Goal: Information Seeking & Learning: Find specific fact

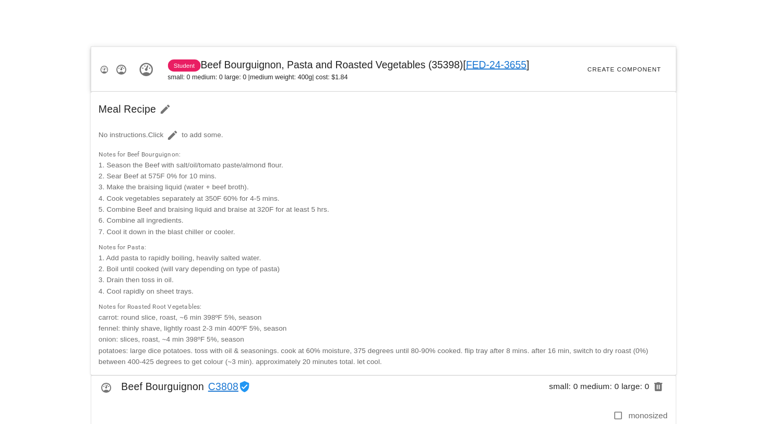
scroll to position [455, 0]
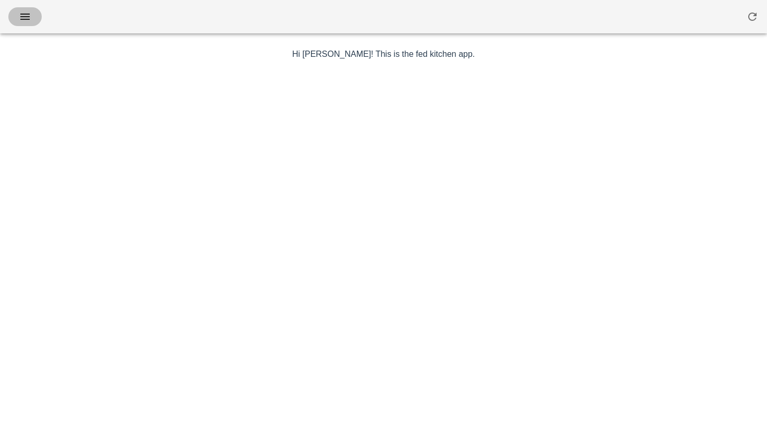
click at [30, 13] on icon "button" at bounding box center [25, 16] width 13 height 13
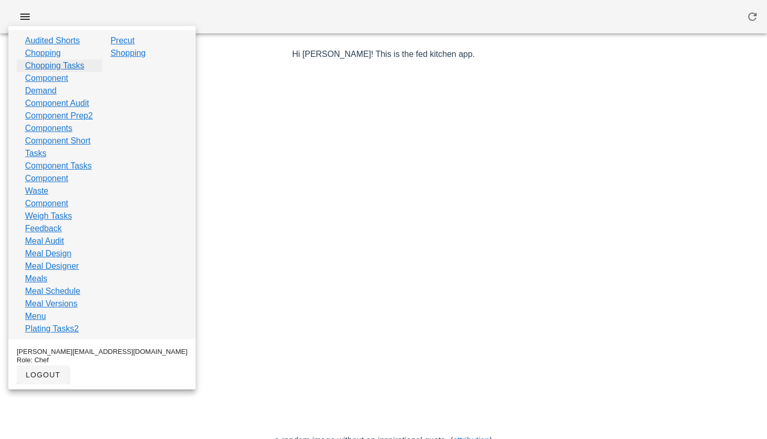
click at [58, 69] on link "Chopping Tasks" at bounding box center [54, 65] width 59 height 13
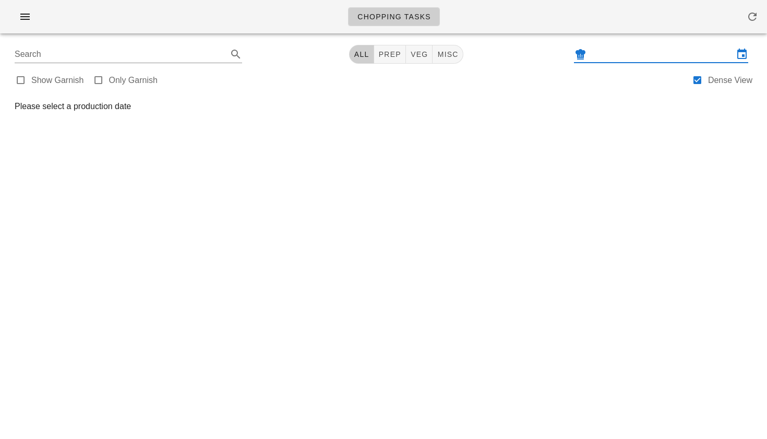
click at [612, 54] on input "text" at bounding box center [661, 54] width 145 height 17
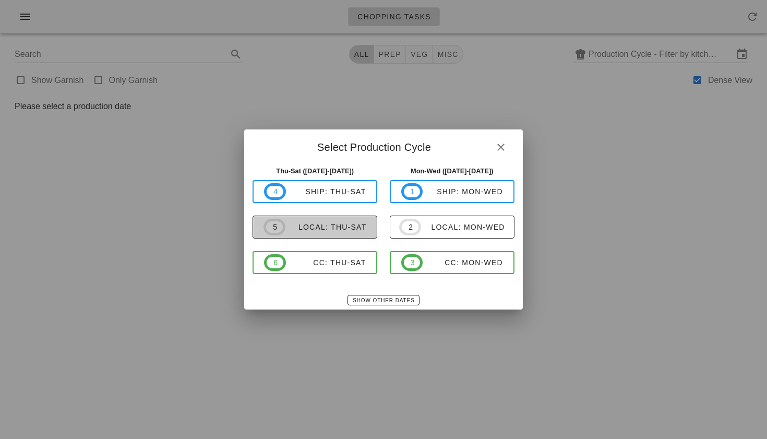
click at [359, 223] on div "local: Thu-Sat" at bounding box center [325, 227] width 81 height 8
type input "local: Thu-Sat (Aug 28-Aug 30)"
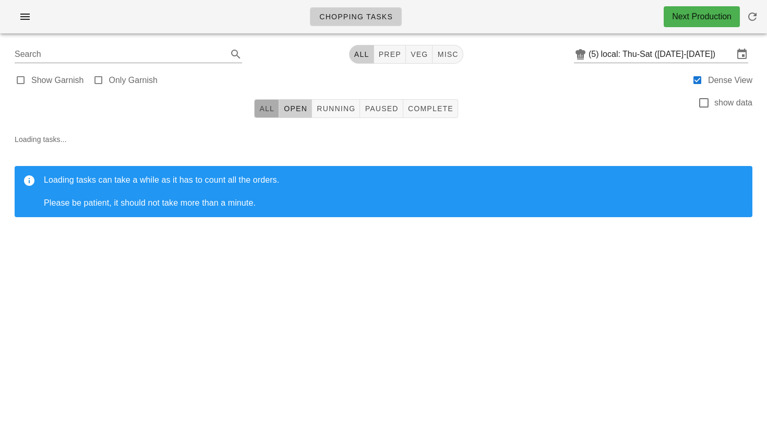
click at [266, 112] on span "All" at bounding box center [267, 108] width 16 height 8
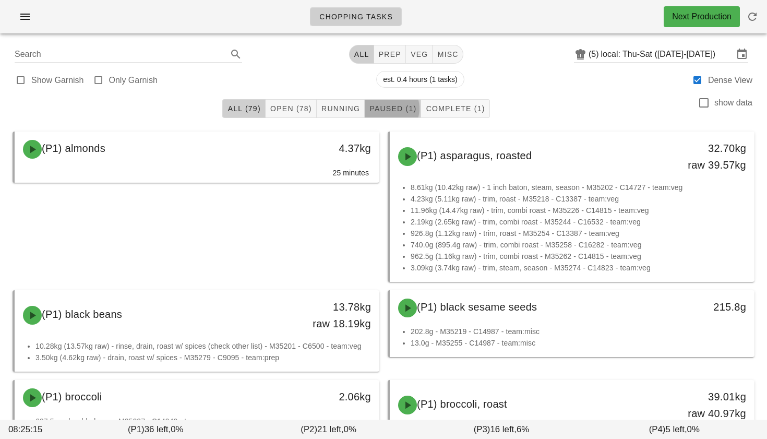
click at [398, 109] on span "Paused (1)" at bounding box center [392, 108] width 47 height 8
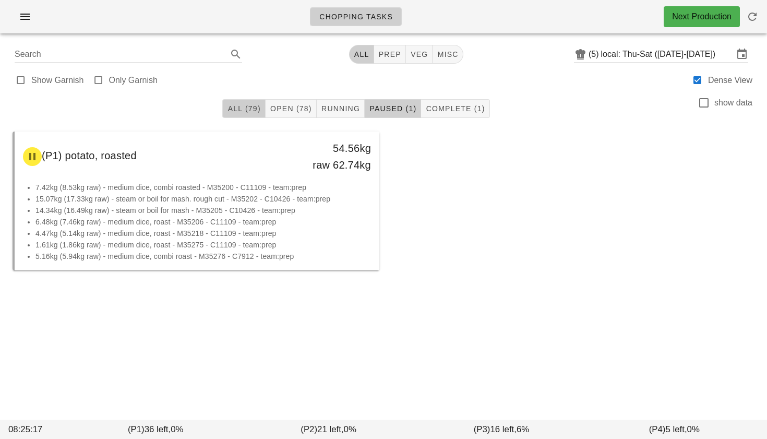
click at [251, 109] on span "All (79)" at bounding box center [243, 108] width 33 height 8
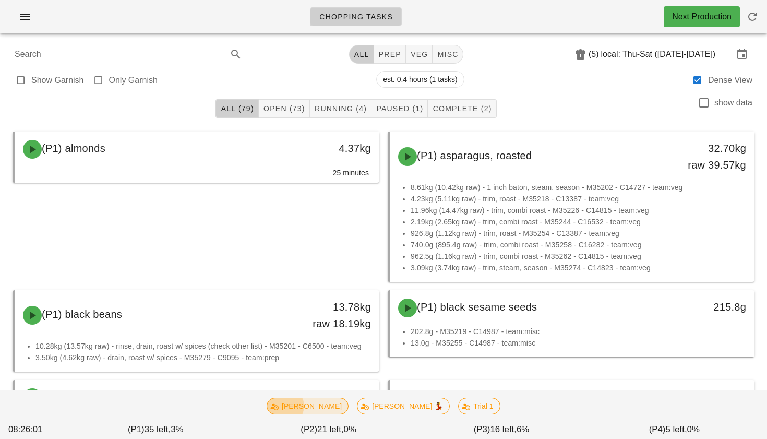
click at [332, 402] on span "Nick" at bounding box center [307, 406] width 68 height 16
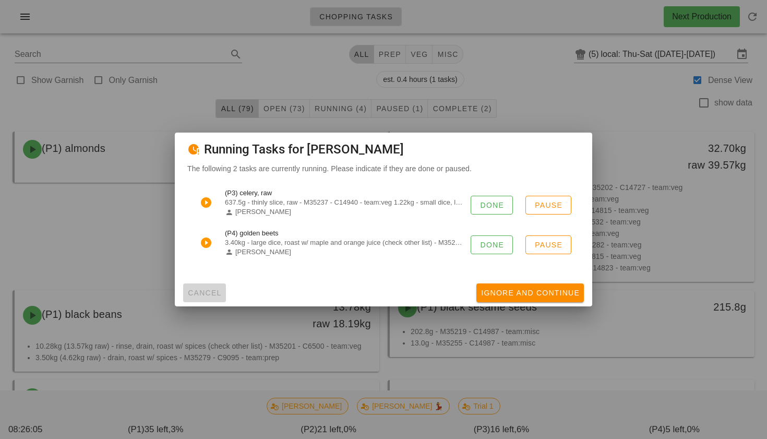
click at [209, 289] on span "Cancel" at bounding box center [204, 293] width 34 height 8
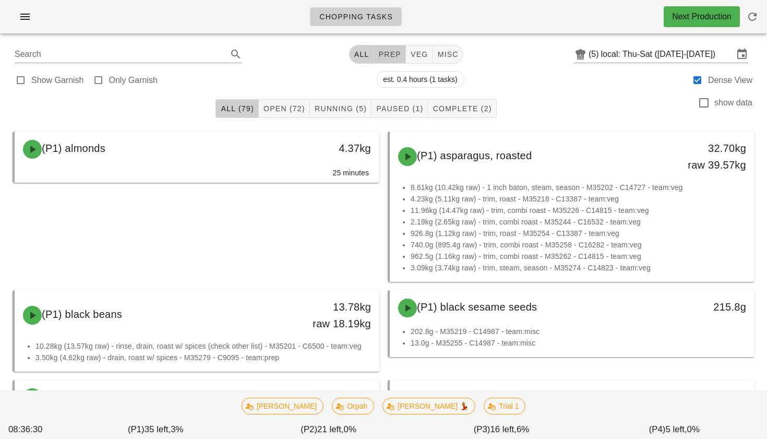
click at [383, 56] on span "prep" at bounding box center [389, 54] width 23 height 8
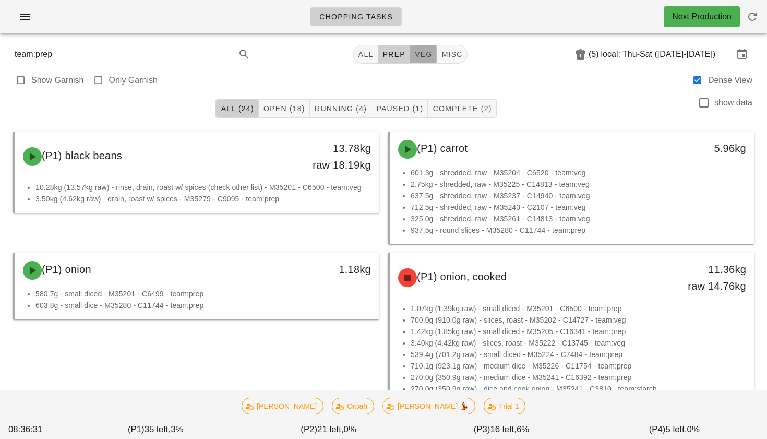
click at [414, 52] on span "veg" at bounding box center [423, 54] width 18 height 8
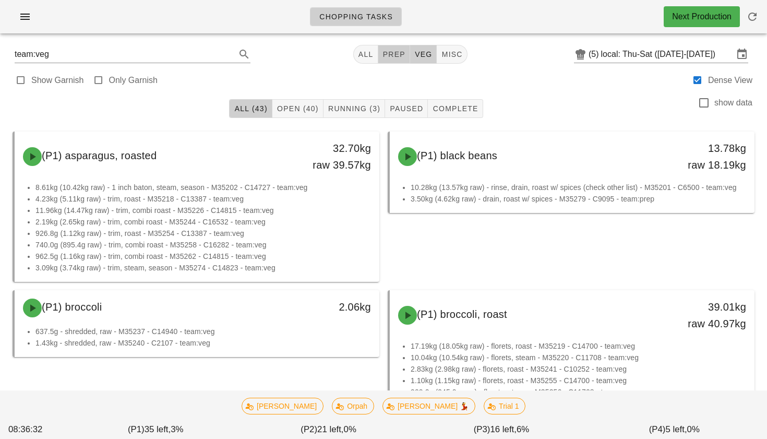
click at [383, 55] on span "prep" at bounding box center [393, 54] width 23 height 8
type input "team:prep"
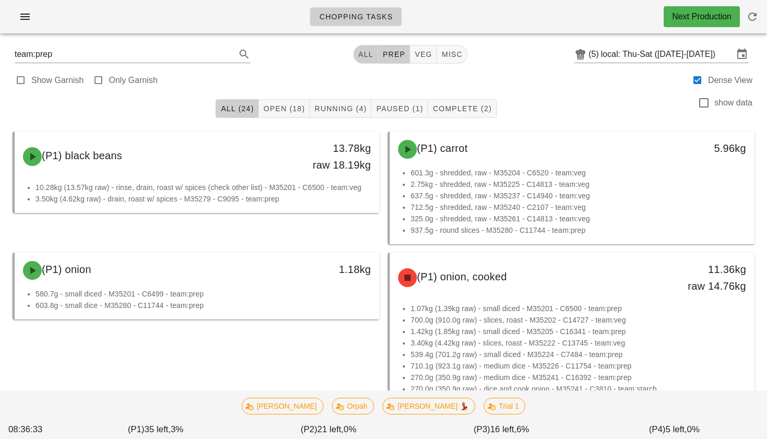
click at [367, 55] on span "All" at bounding box center [366, 54] width 16 height 8
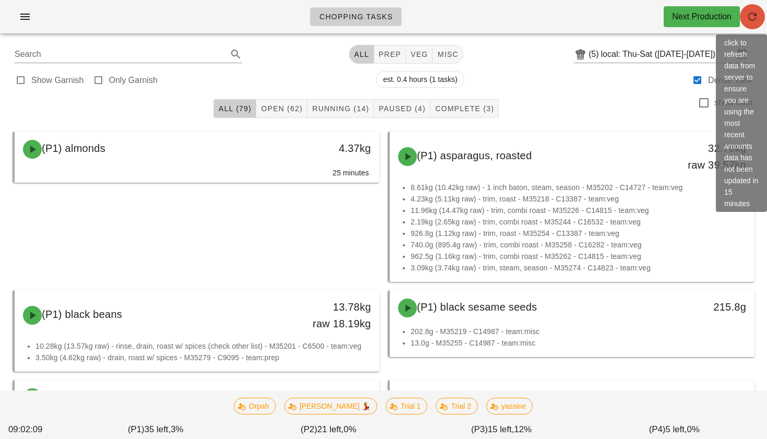
click at [743, 15] on span "button" at bounding box center [752, 16] width 25 height 13
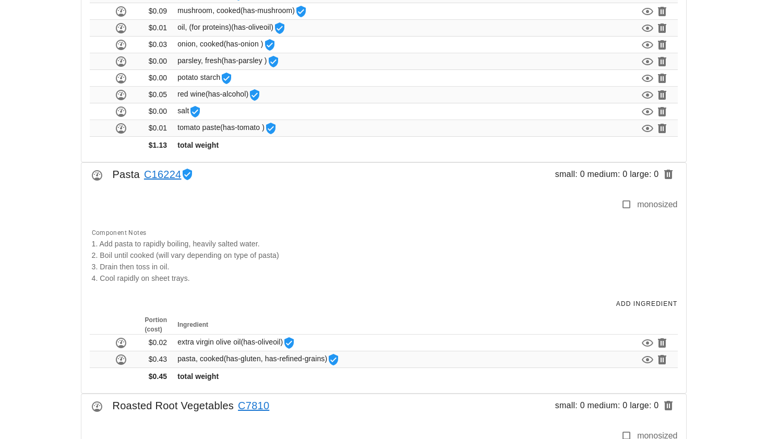
scroll to position [728, 0]
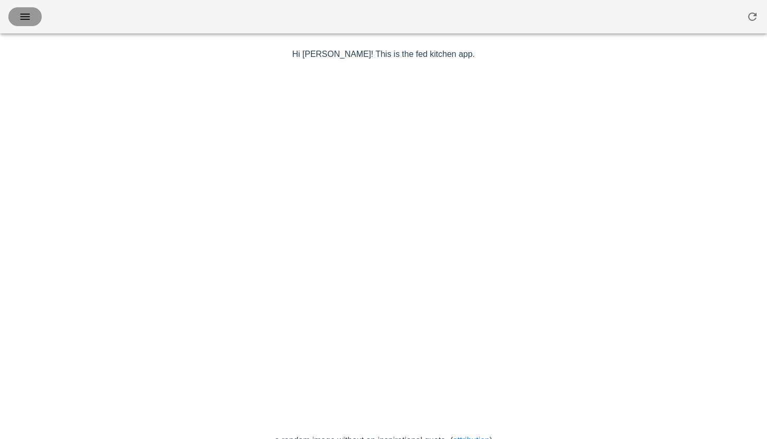
click at [28, 20] on icon "button" at bounding box center [25, 16] width 13 height 13
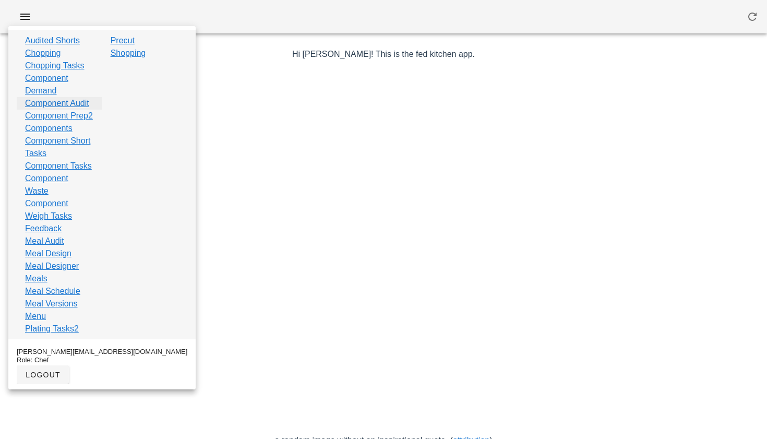
click at [56, 103] on link "Component Audit" at bounding box center [57, 103] width 64 height 13
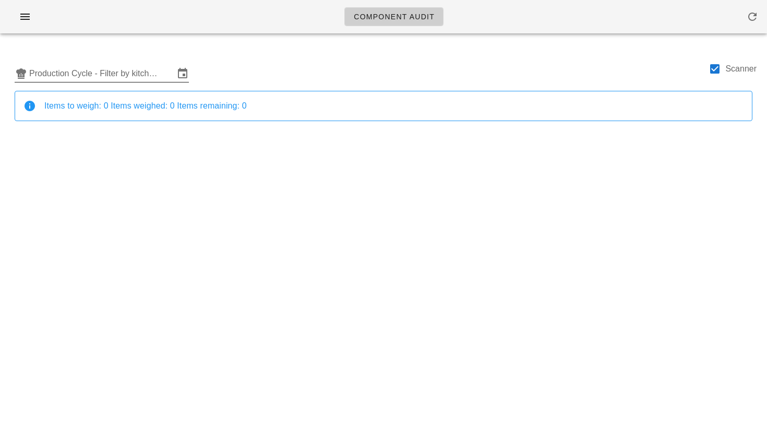
click at [138, 82] on div "Production Cycle - Filter by kitchen production schedules" at bounding box center [102, 73] width 174 height 17
click at [153, 71] on input "text" at bounding box center [101, 73] width 145 height 17
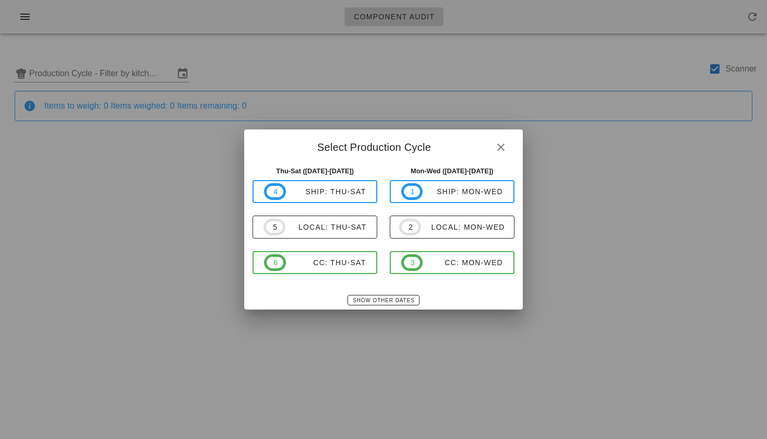
click at [388, 292] on div "Mon-Wed (Sep 1-Sep 3) 1 ship: Mon-Wed 2 local: Mon-Wed 3 CC: Mon-Wed" at bounding box center [451, 226] width 137 height 133
click at [388, 297] on span "Show Other Dates" at bounding box center [383, 300] width 62 height 6
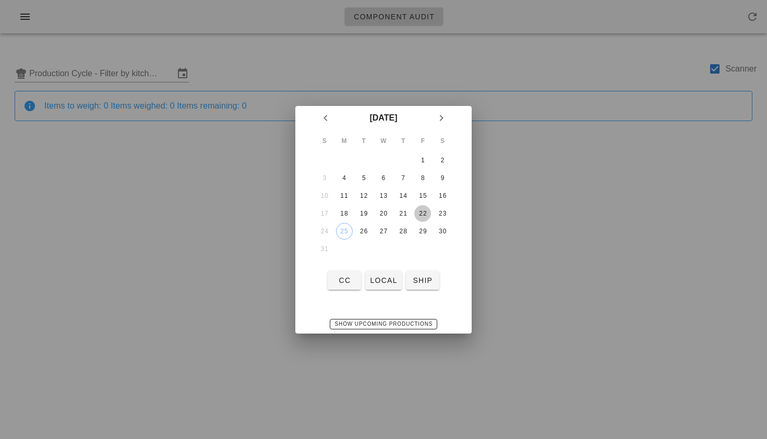
click at [421, 214] on div "22" at bounding box center [422, 213] width 17 height 7
click at [380, 280] on span "local" at bounding box center [383, 280] width 28 height 8
type input "local: Thu-Sat (Aug 21-Aug 23)"
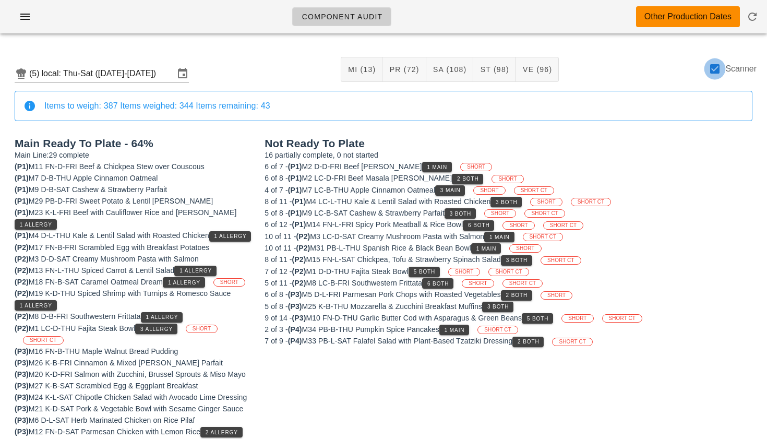
click at [711, 68] on div at bounding box center [715, 69] width 18 height 18
checkbox input "false"
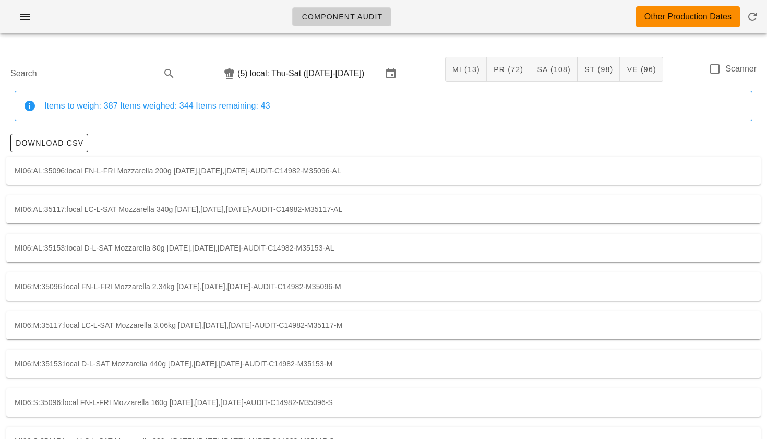
click at [80, 79] on input "Search" at bounding box center [84, 73] width 148 height 17
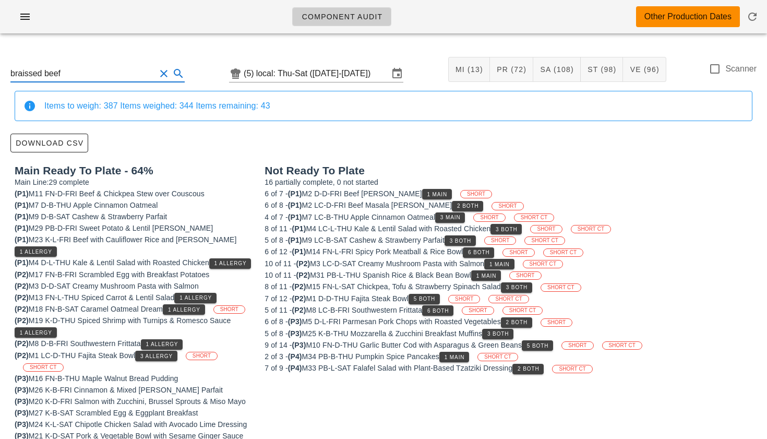
type input "braissed beef"
click at [376, 195] on div "6 of 7 - (P1) M2 D-D-FRI Beef Masala Curry 1 Main SHORT" at bounding box center [509, 193] width 488 height 11
click at [306, 73] on input "local: Thu-Sat (Aug 21-Aug 23)" at bounding box center [322, 73] width 133 height 17
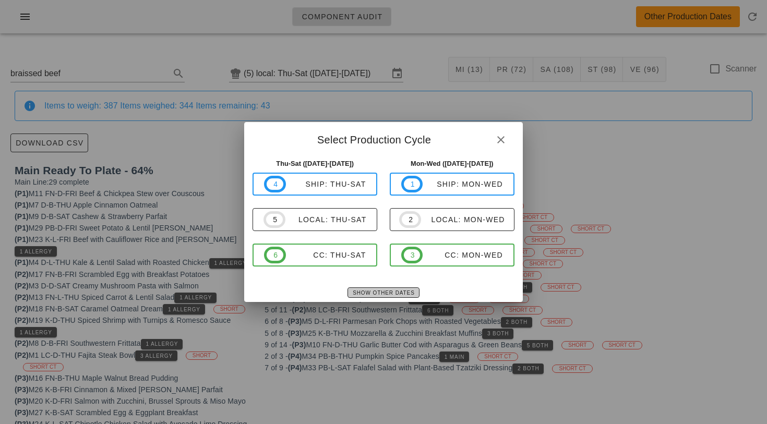
click at [381, 291] on span "Show Other Dates" at bounding box center [383, 293] width 62 height 6
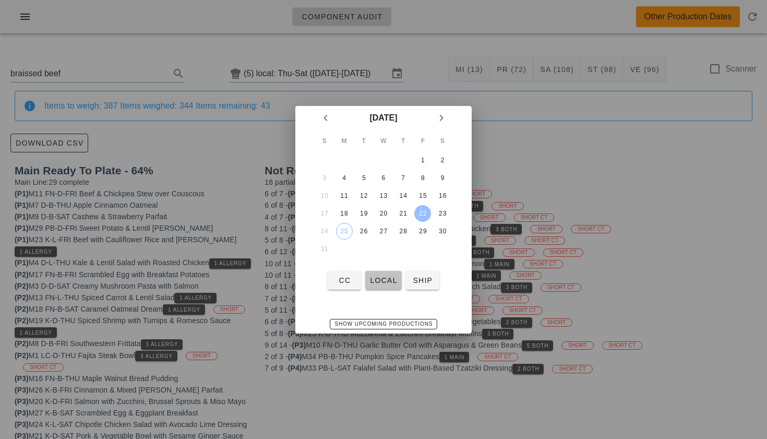
click at [373, 276] on span "local" at bounding box center [383, 280] width 28 height 8
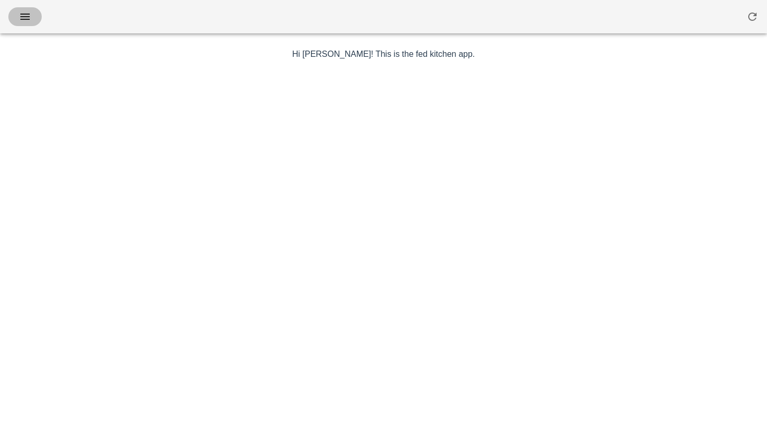
click at [31, 21] on icon "button" at bounding box center [25, 16] width 13 height 13
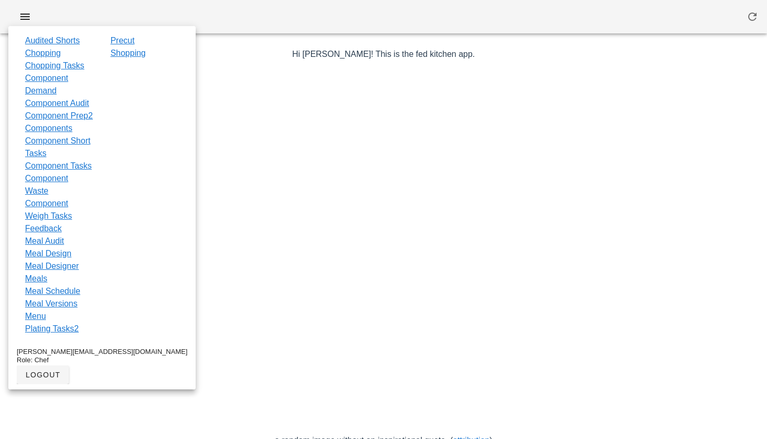
click at [264, 126] on div at bounding box center [384, 251] width 606 height 365
